Goal: Information Seeking & Learning: Learn about a topic

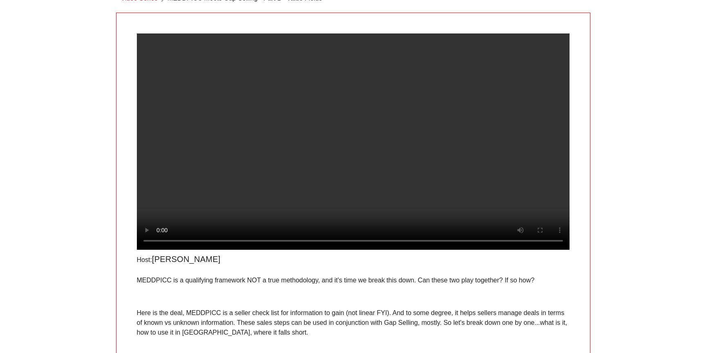
click at [329, 189] on video at bounding box center [353, 141] width 433 height 217
click at [231, 195] on video at bounding box center [353, 141] width 433 height 217
click at [230, 195] on video at bounding box center [353, 141] width 433 height 217
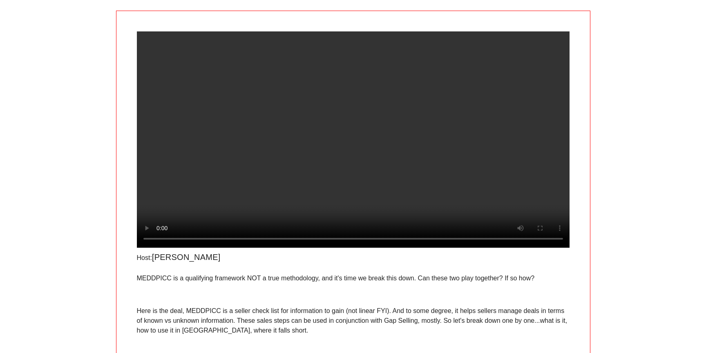
scroll to position [50, 0]
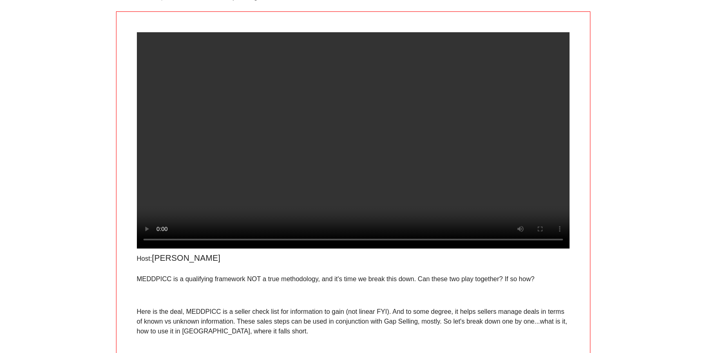
click at [296, 132] on video at bounding box center [353, 140] width 433 height 217
click at [199, 130] on video at bounding box center [353, 140] width 433 height 217
click at [230, 284] on p "MEDDPICC is a qualifying framework NOT a true methodology, and it's time we bre…" at bounding box center [353, 280] width 433 height 10
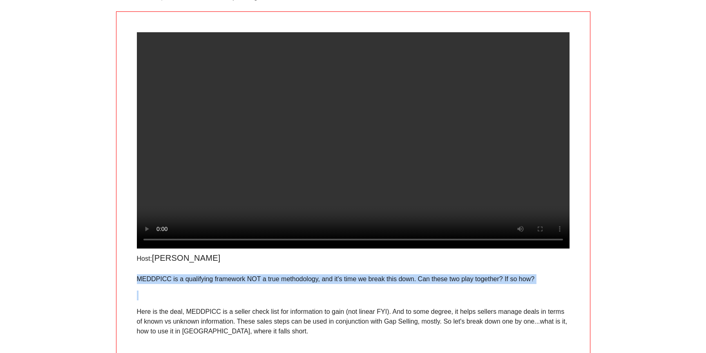
click at [230, 284] on p "MEDDPICC is a qualifying framework NOT a true methodology, and it's time we bre…" at bounding box center [353, 280] width 433 height 10
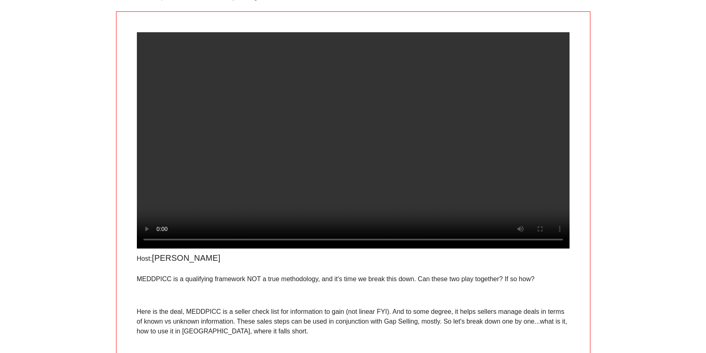
click at [231, 301] on p at bounding box center [353, 296] width 433 height 10
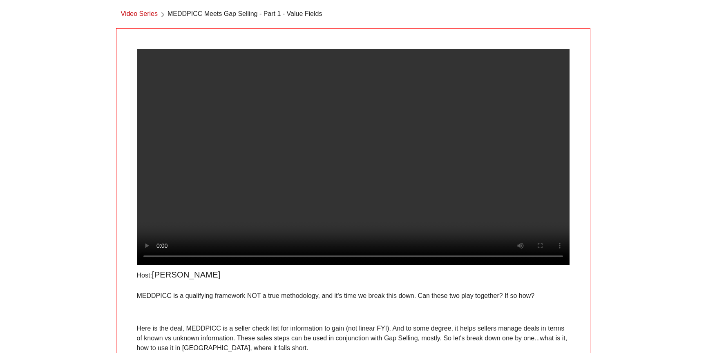
scroll to position [36, 0]
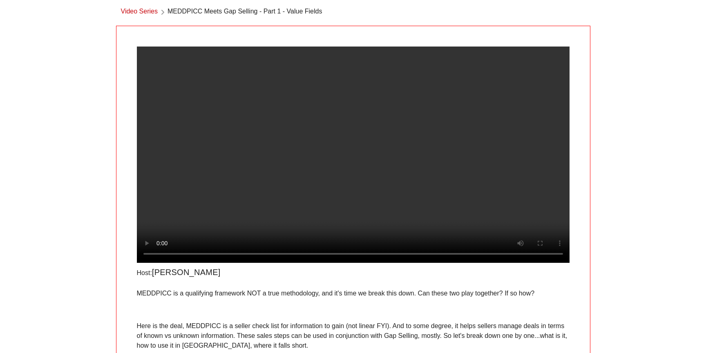
click at [230, 151] on video at bounding box center [353, 155] width 433 height 217
click at [230, 150] on video at bounding box center [353, 155] width 433 height 217
click at [234, 147] on video at bounding box center [353, 155] width 433 height 217
click at [257, 191] on video at bounding box center [353, 155] width 433 height 217
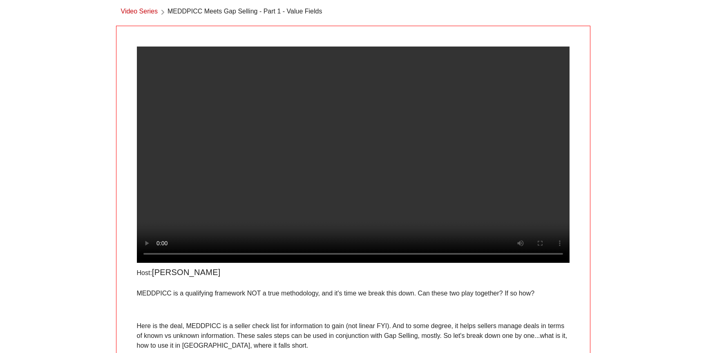
click at [277, 176] on video at bounding box center [353, 155] width 433 height 217
click at [335, 174] on video at bounding box center [353, 155] width 433 height 217
